Goal: Task Accomplishment & Management: Use online tool/utility

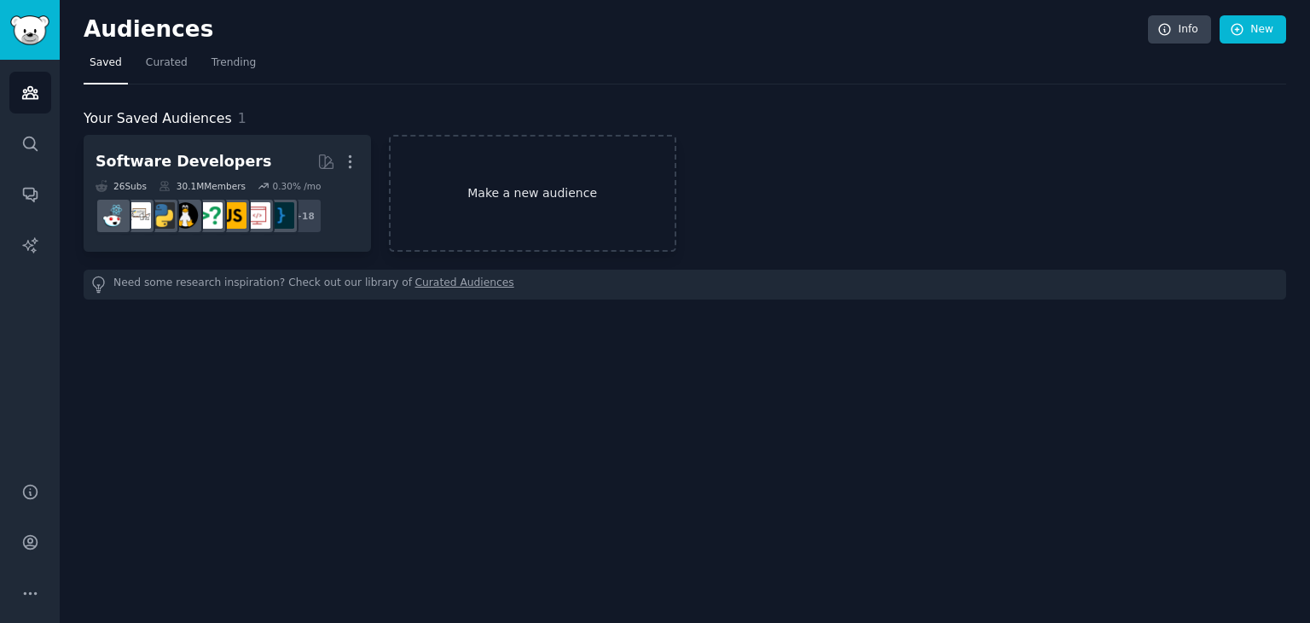
click at [497, 182] on link "Make a new audience" at bounding box center [532, 193] width 287 height 117
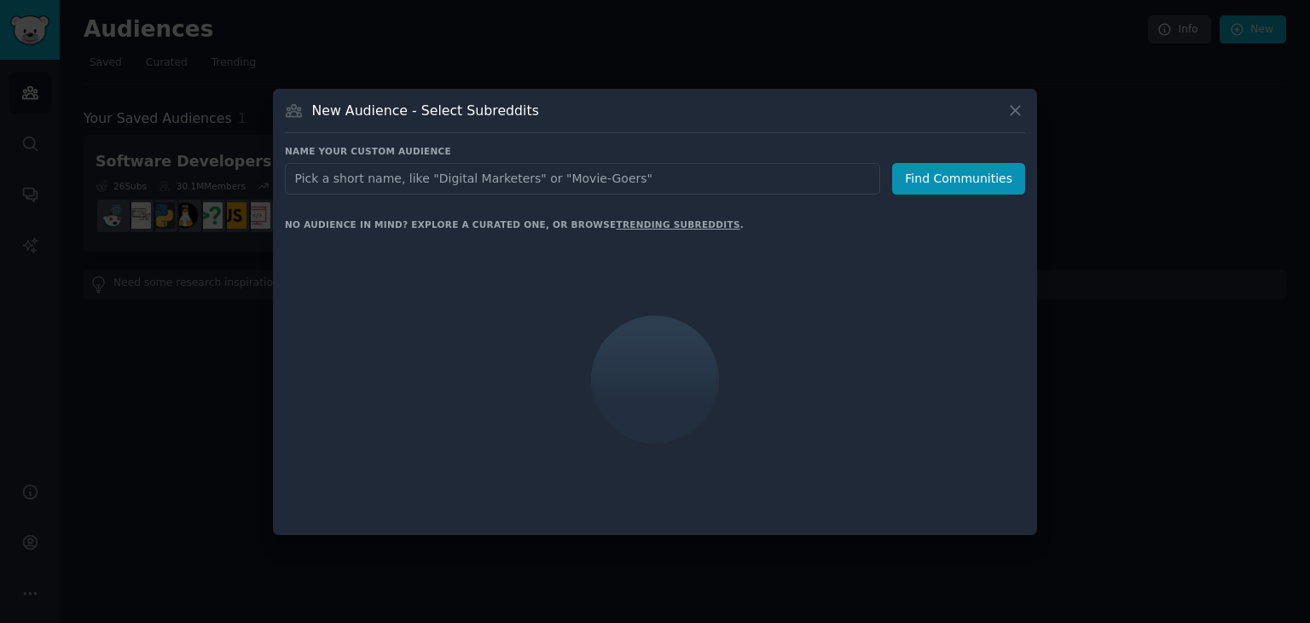
click at [497, 182] on input "text" at bounding box center [582, 179] width 595 height 32
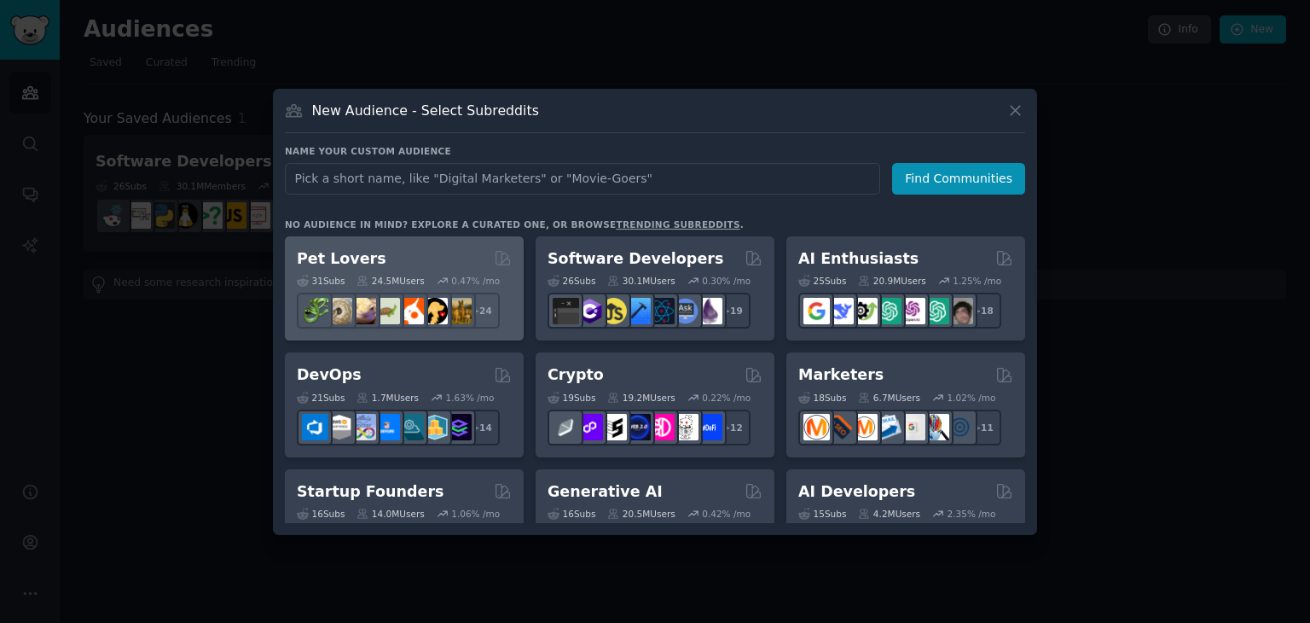
click at [450, 260] on div "Pet Lovers" at bounding box center [404, 258] width 215 height 21
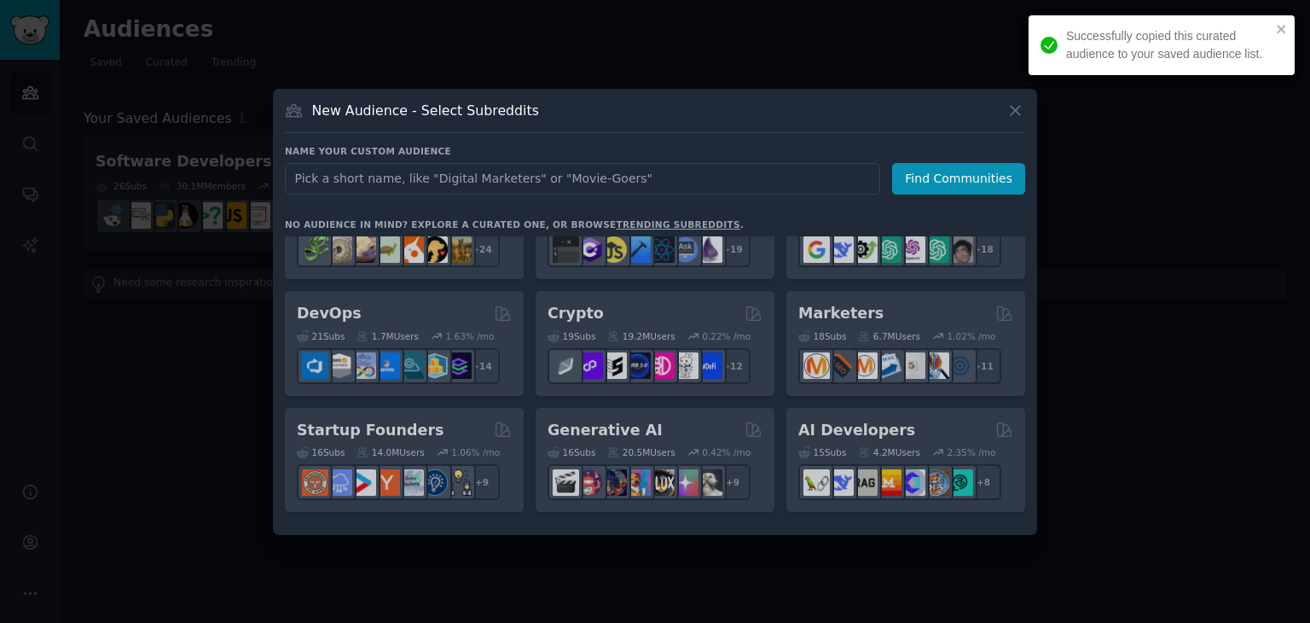
scroll to position [85, 0]
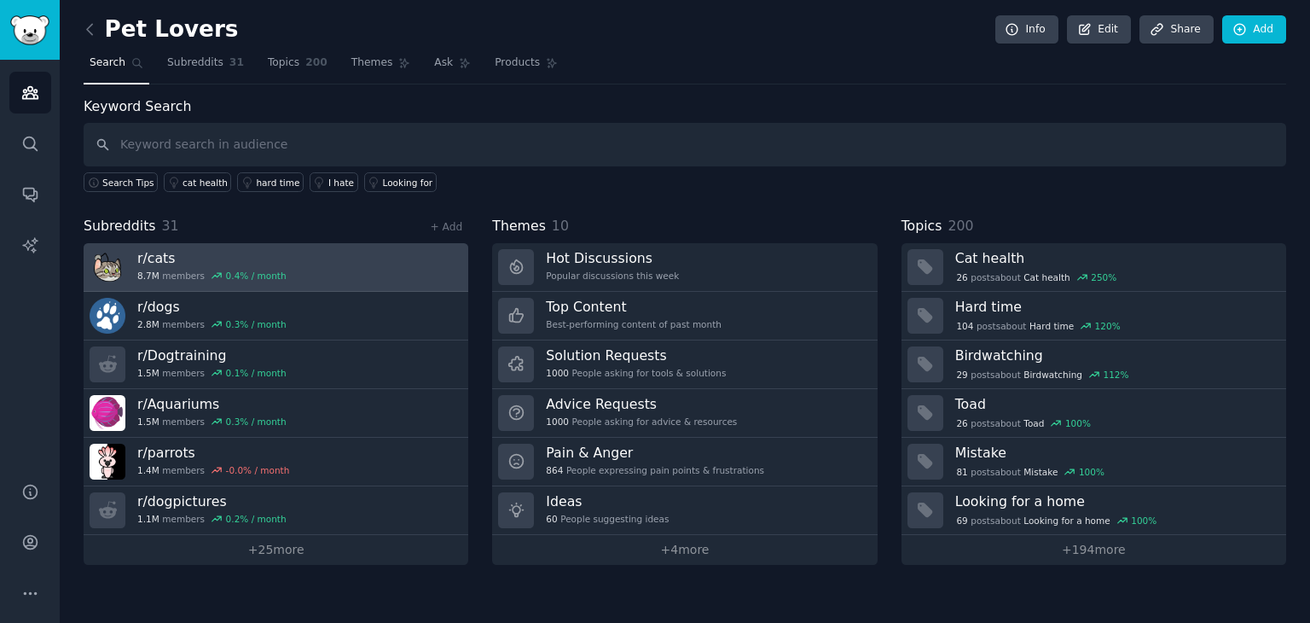
click at [338, 273] on link "r/ cats 8.7M members 0.4 % / month" at bounding box center [276, 267] width 385 height 49
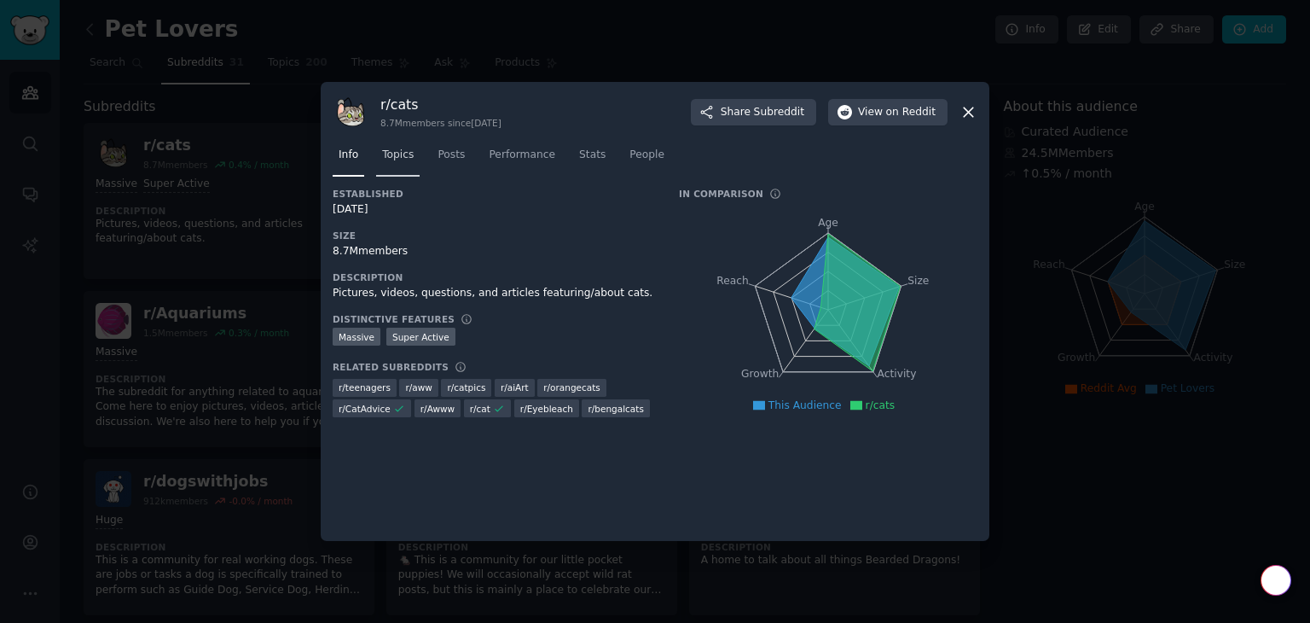
click at [399, 147] on link "Topics" at bounding box center [398, 159] width 44 height 35
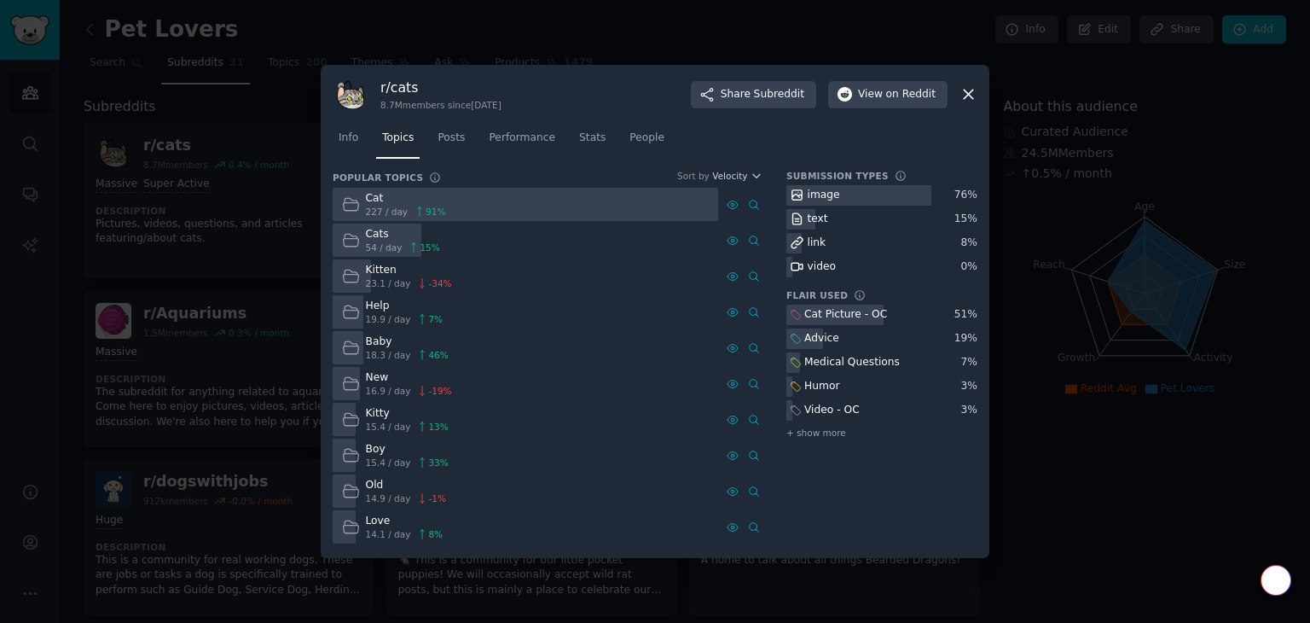
click at [366, 197] on div "Cat" at bounding box center [406, 198] width 80 height 15
click at [684, 214] on div at bounding box center [526, 204] width 386 height 33
click at [445, 133] on span "Posts" at bounding box center [451, 138] width 27 height 15
